Goal: Information Seeking & Learning: Learn about a topic

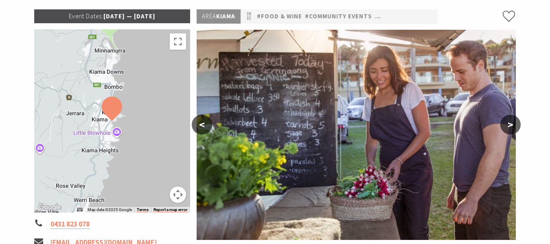
scroll to position [125, 0]
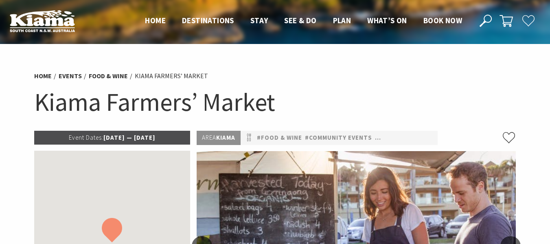
scroll to position [125, 0]
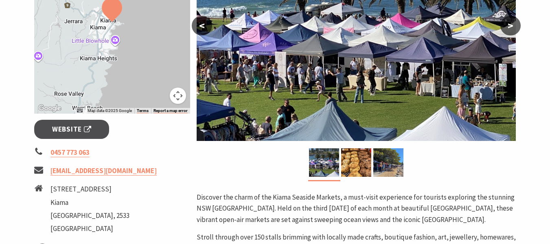
scroll to position [214, 0]
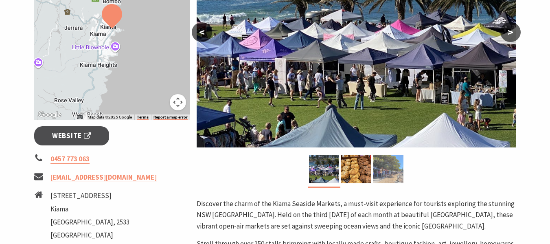
click at [382, 167] on img at bounding box center [389, 169] width 30 height 29
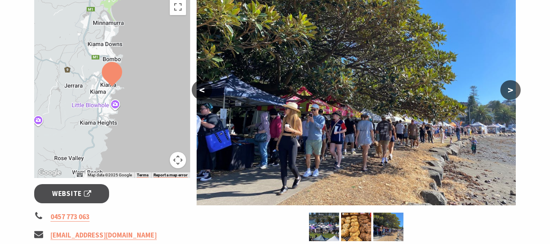
scroll to position [156, 0]
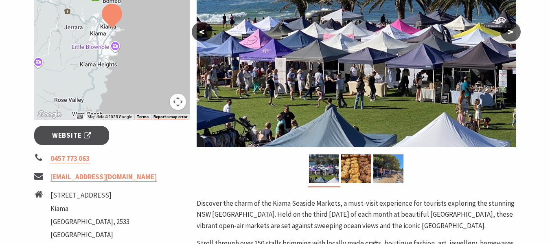
scroll to position [214, 0]
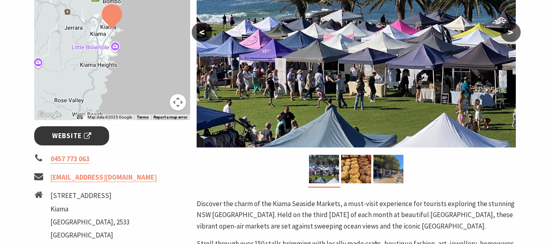
click at [71, 139] on span "Website" at bounding box center [71, 135] width 39 height 11
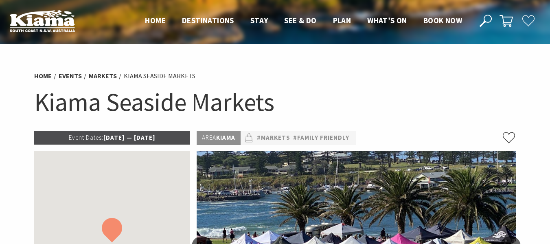
scroll to position [214, 0]
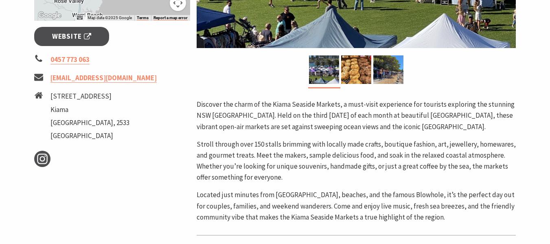
scroll to position [314, 0]
